Goal: Navigation & Orientation: Go to known website

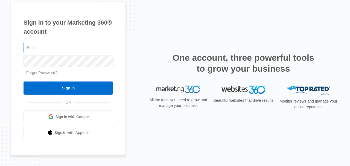
click at [78, 48] on input "text" at bounding box center [69, 47] width 90 height 11
type input "[EMAIL_ADDRESS][DOMAIN_NAME]"
click at [24, 82] on input "Sign In" at bounding box center [69, 88] width 90 height 13
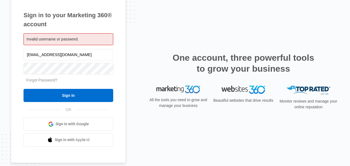
click at [85, 79] on div "Forgot Password?" at bounding box center [69, 80] width 90 height 6
click at [24, 89] on input "Sign In" at bounding box center [69, 95] width 90 height 13
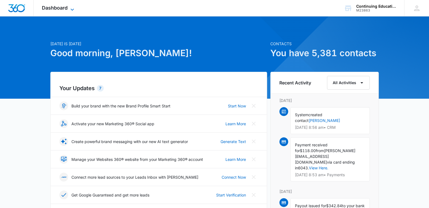
click at [51, 7] on span "Dashboard" at bounding box center [55, 8] width 26 height 6
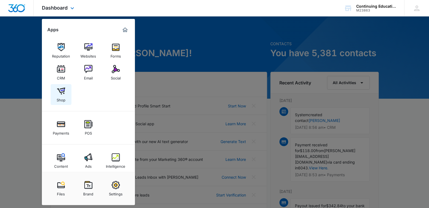
click at [61, 92] on img at bounding box center [61, 91] width 8 height 8
